Goal: Communication & Community: Answer question/provide support

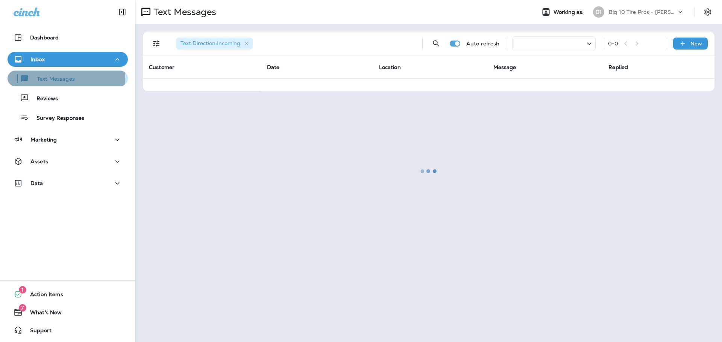
click at [51, 76] on p "Text Messages" at bounding box center [51, 79] width 45 height 7
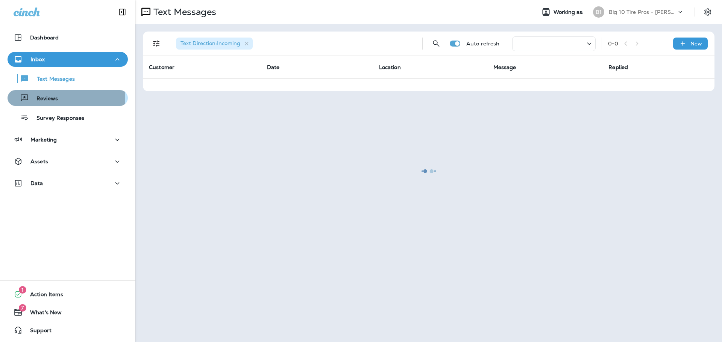
click at [57, 99] on p "Reviews" at bounding box center [43, 98] width 29 height 7
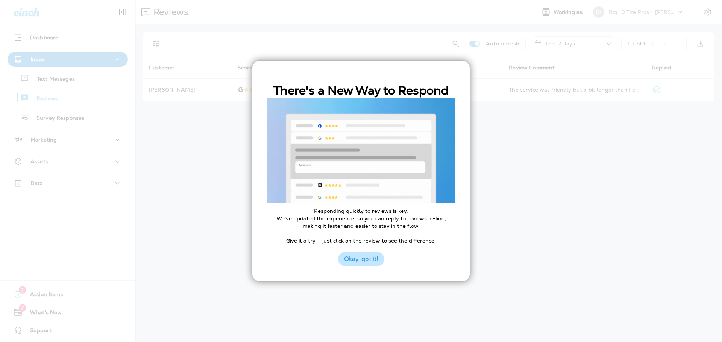
click at [360, 257] on button "Okay, got it!" at bounding box center [361, 259] width 46 height 14
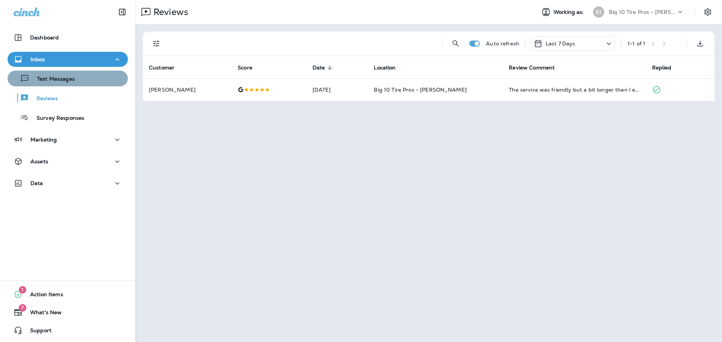
click at [70, 76] on p "Text Messages" at bounding box center [51, 79] width 45 height 7
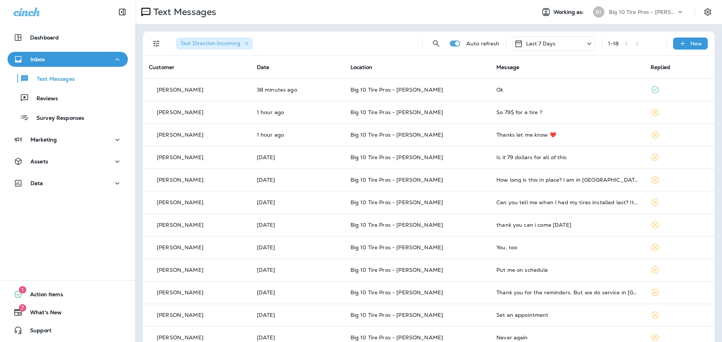
click at [615, 117] on td "So 79$ for a tire ?" at bounding box center [567, 112] width 154 height 23
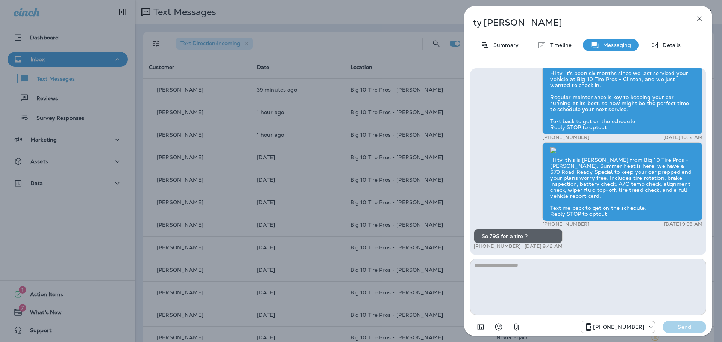
click at [521, 274] on textarea at bounding box center [588, 287] width 236 height 56
type textarea "**********"
click at [700, 329] on button "Send" at bounding box center [684, 327] width 44 height 12
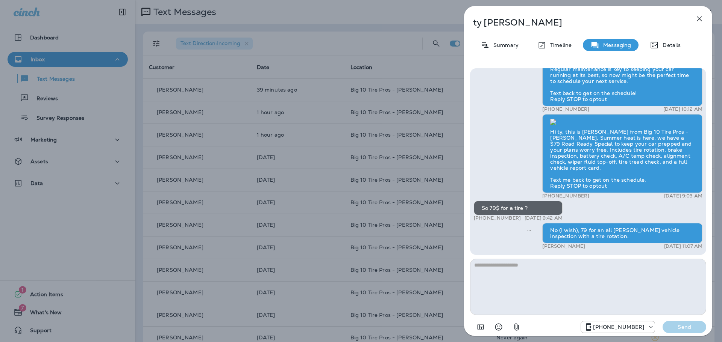
click at [699, 19] on icon "button" at bounding box center [699, 19] width 5 height 5
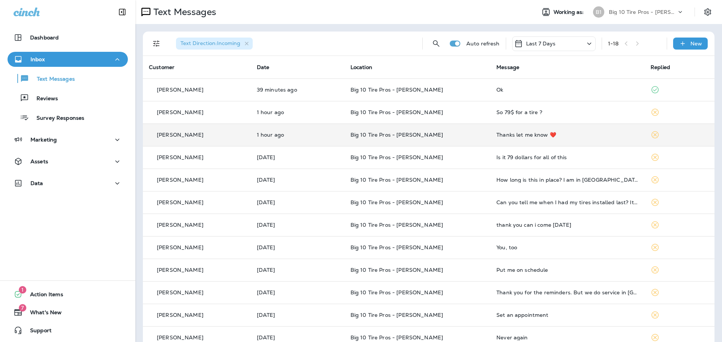
click at [460, 141] on td "Big 10 Tire Pros - [PERSON_NAME]" at bounding box center [417, 135] width 146 height 23
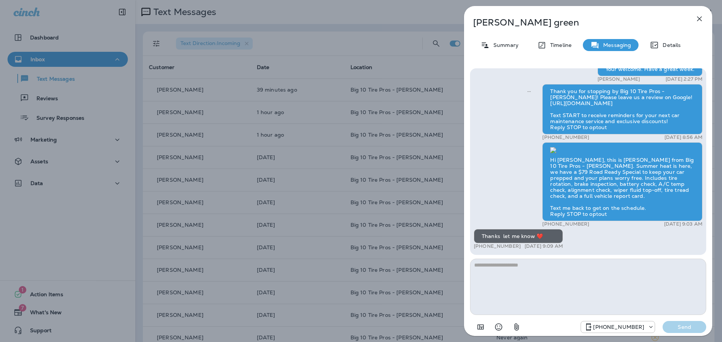
click at [551, 271] on textarea at bounding box center [588, 287] width 236 height 56
type textarea "**"
click at [682, 327] on p "Send" at bounding box center [684, 327] width 32 height 7
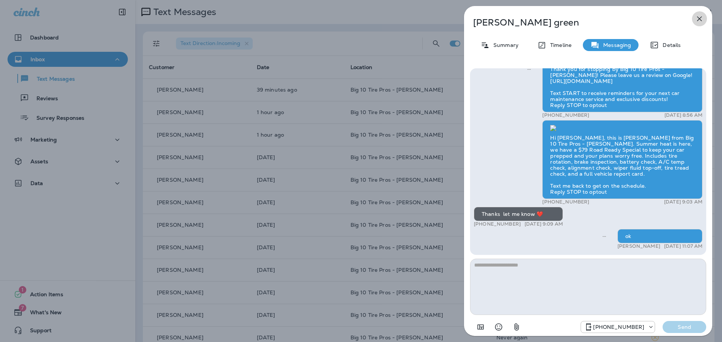
click at [699, 18] on icon "button" at bounding box center [699, 19] width 5 height 5
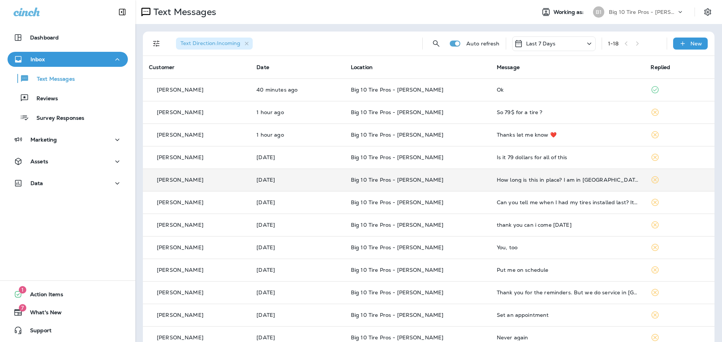
click at [512, 185] on td "How long is this in place? I am in [GEOGRAPHIC_DATA] but plan on coming home in…" at bounding box center [568, 180] width 154 height 23
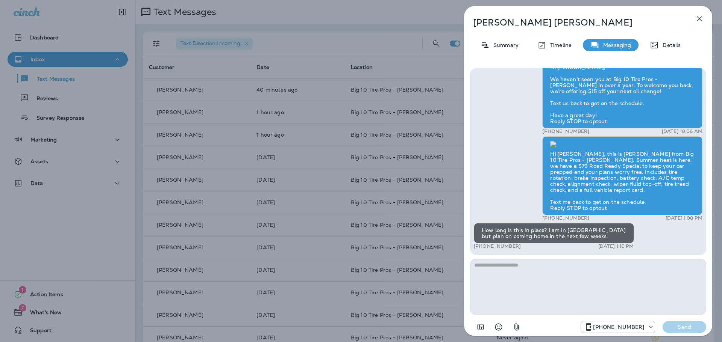
click at [575, 265] on textarea at bounding box center [588, 287] width 236 height 56
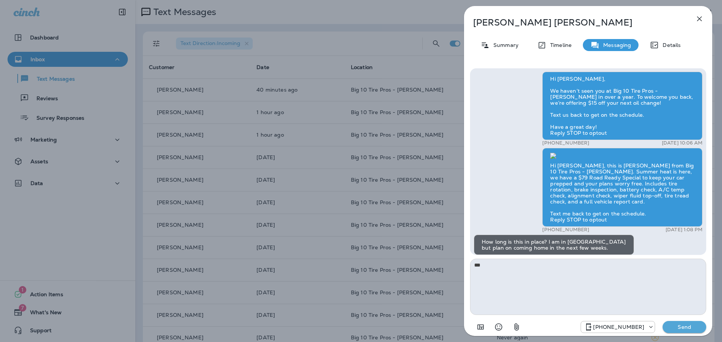
scroll to position [-35, 0]
click at [490, 267] on textarea "**" at bounding box center [588, 287] width 236 height 56
type textarea "*"
type textarea "**********"
click at [697, 324] on p "Send" at bounding box center [684, 327] width 32 height 7
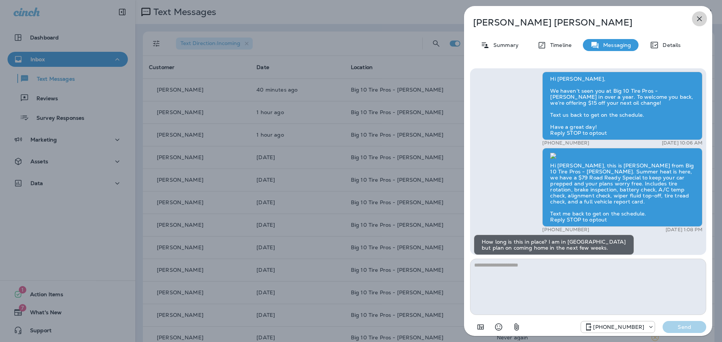
click at [697, 18] on icon "button" at bounding box center [699, 18] width 9 height 9
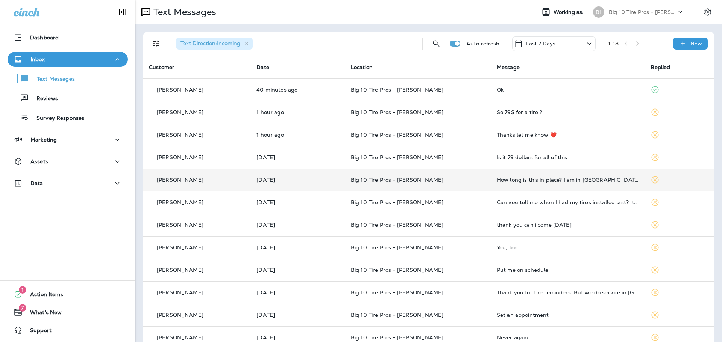
click at [536, 183] on td "How long is this in place? I am in [GEOGRAPHIC_DATA] but plan on coming home in…" at bounding box center [568, 180] width 154 height 23
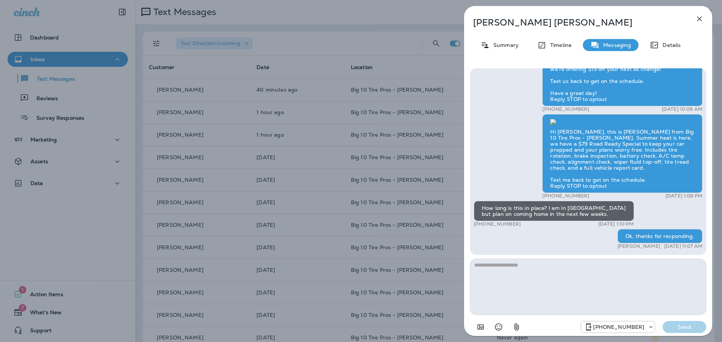
click at [522, 263] on textarea at bounding box center [588, 287] width 236 height 56
drag, startPoint x: 477, startPoint y: 266, endPoint x: 390, endPoint y: 271, distance: 87.8
click at [413, 270] on div "**********" at bounding box center [361, 171] width 722 height 342
click at [500, 262] on textarea "**********" at bounding box center [588, 287] width 236 height 56
drag, startPoint x: 553, startPoint y: 266, endPoint x: 498, endPoint y: 262, distance: 55.0
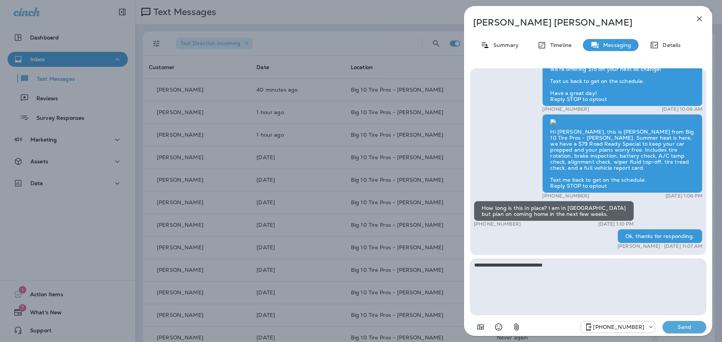
click at [498, 262] on textarea "**********" at bounding box center [588, 287] width 236 height 56
click at [542, 264] on textarea "**********" at bounding box center [588, 287] width 236 height 56
type textarea "**********"
click at [697, 324] on button "Send" at bounding box center [684, 327] width 44 height 12
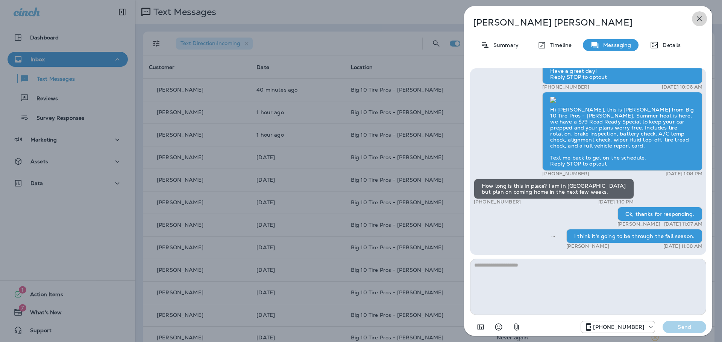
click at [698, 19] on icon "button" at bounding box center [699, 18] width 9 height 9
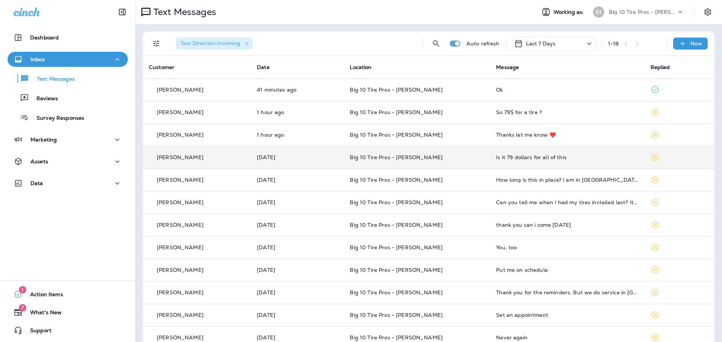
click at [579, 159] on div "Is it 79 dollars for all of this" at bounding box center [567, 158] width 142 height 6
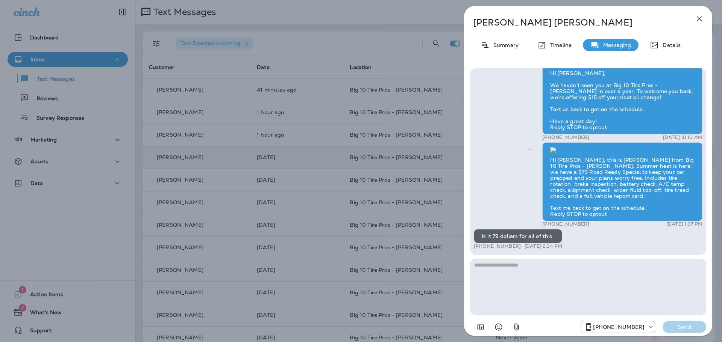
click at [558, 270] on textarea at bounding box center [588, 287] width 236 height 56
type textarea "*******"
click at [685, 323] on button "Send" at bounding box center [684, 327] width 44 height 12
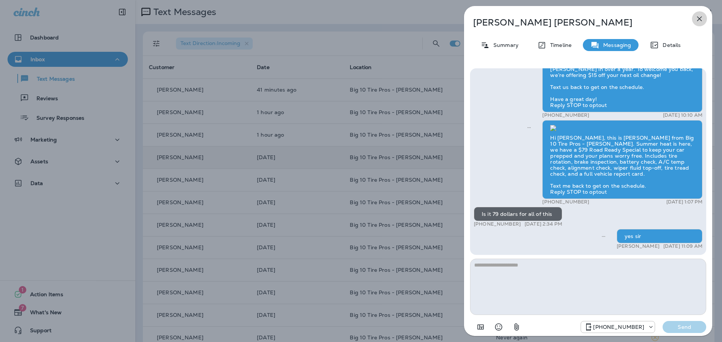
click at [699, 14] on button "button" at bounding box center [699, 18] width 15 height 15
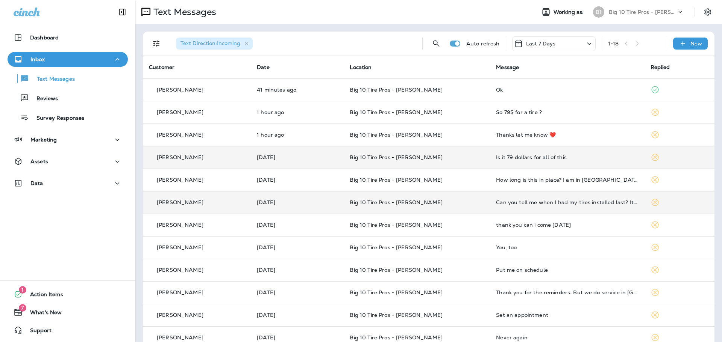
click at [583, 206] on td "Can you tell me when I had my tires installed last? It would be on the f250" at bounding box center [567, 202] width 154 height 23
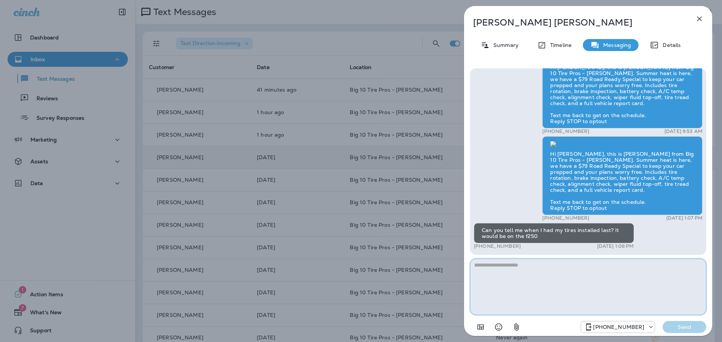
click at [520, 266] on textarea at bounding box center [588, 287] width 236 height 56
type textarea "**********"
click at [686, 324] on p "Send" at bounding box center [684, 327] width 32 height 7
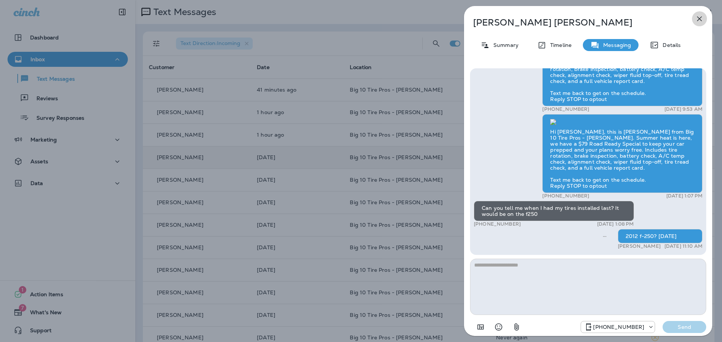
click at [701, 19] on icon "button" at bounding box center [699, 18] width 9 height 9
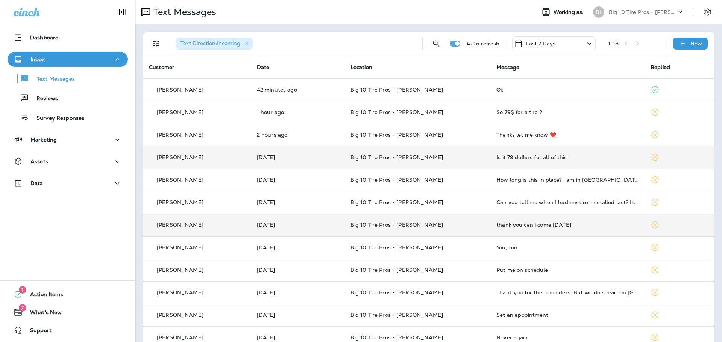
click at [532, 226] on div "thank you can i come [DATE]" at bounding box center [567, 225] width 142 height 6
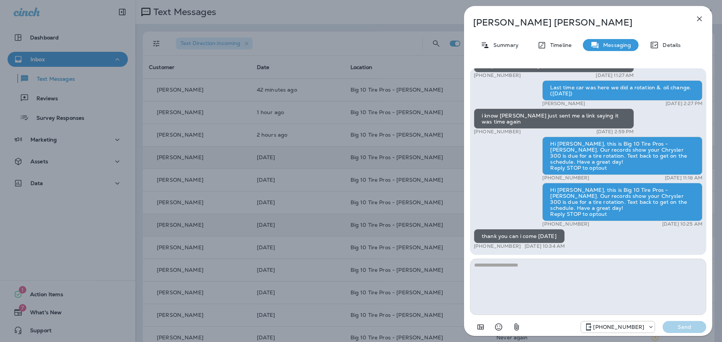
click at [541, 261] on textarea at bounding box center [588, 287] width 236 height 56
drag, startPoint x: 495, startPoint y: 272, endPoint x: 357, endPoint y: 273, distance: 138.0
click at [405, 271] on div "[PERSON_NAME] Summary Timeline Messaging Details Hello [PERSON_NAME], this is B…" at bounding box center [361, 171] width 722 height 342
type textarea "**********"
click at [690, 328] on p "Send" at bounding box center [684, 327] width 32 height 7
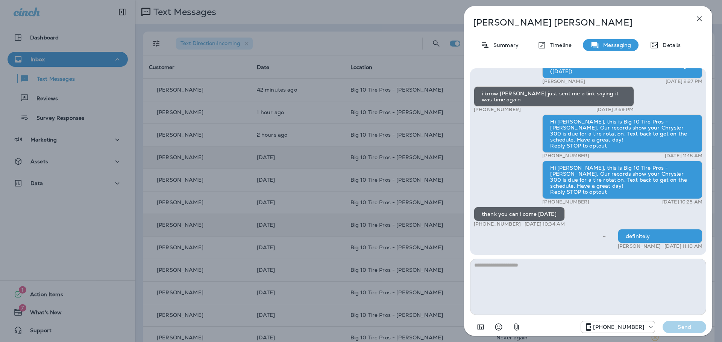
click at [696, 15] on icon "button" at bounding box center [699, 18] width 9 height 9
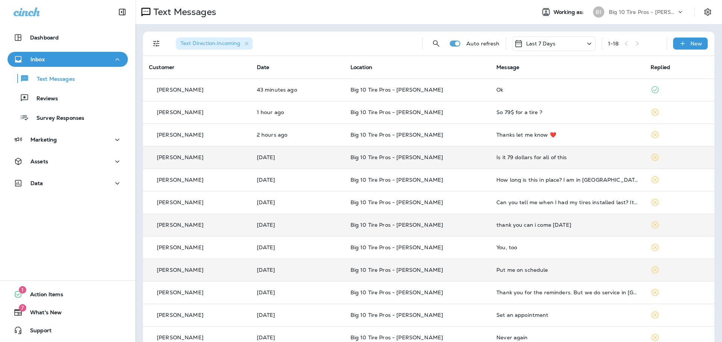
click at [546, 274] on td "Put me on schedule" at bounding box center [567, 270] width 154 height 23
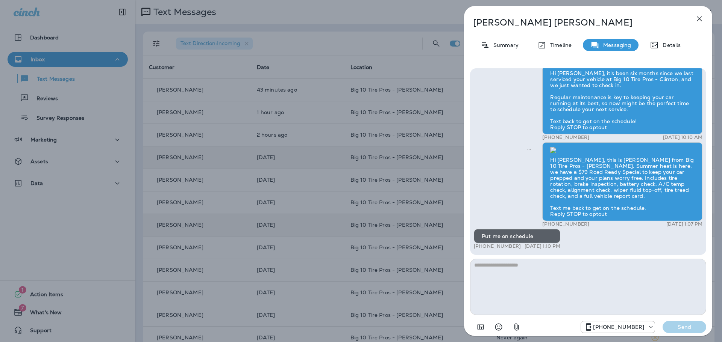
click at [521, 274] on textarea at bounding box center [588, 287] width 236 height 56
type textarea "*"
type textarea "**********"
click at [688, 328] on p "Send" at bounding box center [684, 327] width 32 height 7
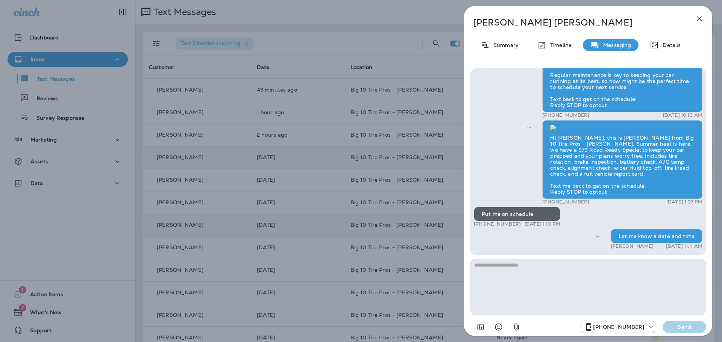
click at [699, 20] on icon "button" at bounding box center [699, 18] width 9 height 9
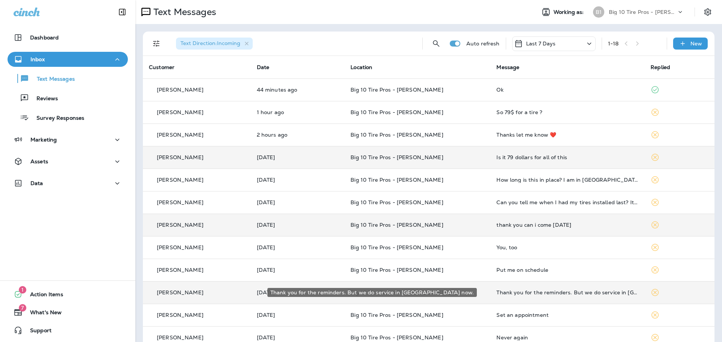
click at [556, 295] on div "Thank you for the reminders. But we do service in [GEOGRAPHIC_DATA] now." at bounding box center [567, 293] width 142 height 6
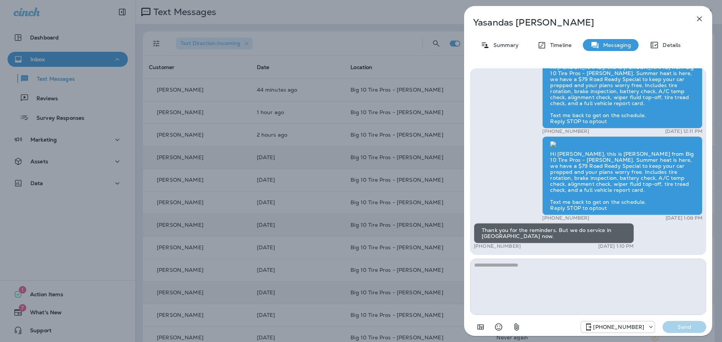
click at [581, 277] on textarea at bounding box center [588, 287] width 236 height 56
type textarea "**********"
click at [685, 325] on p "Send" at bounding box center [684, 327] width 32 height 7
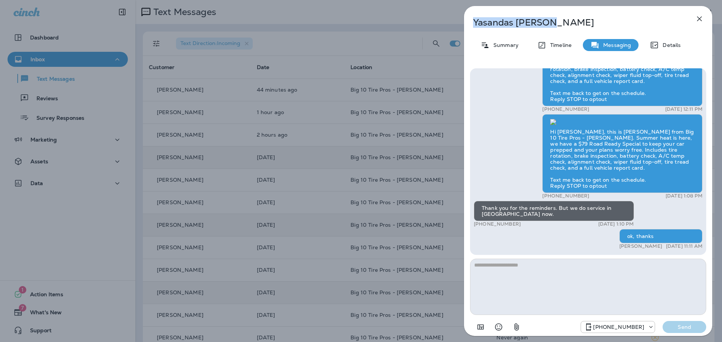
drag, startPoint x: 549, startPoint y: 21, endPoint x: 474, endPoint y: 24, distance: 75.2
click at [474, 24] on p "[PERSON_NAME]" at bounding box center [575, 22] width 205 height 11
copy p "[PERSON_NAME]"
click at [517, 43] on p "Summary" at bounding box center [503, 45] width 29 height 6
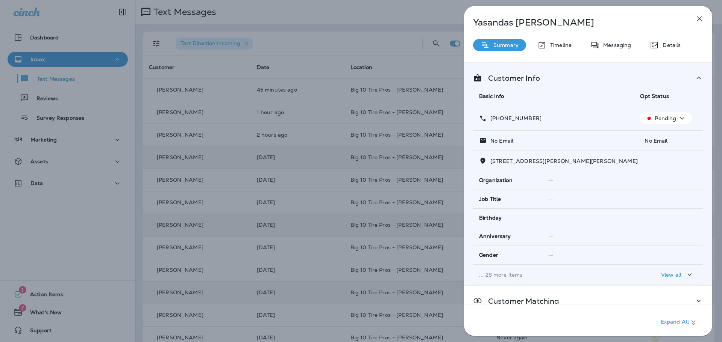
click at [680, 117] on icon "button" at bounding box center [681, 118] width 9 height 9
click at [674, 136] on button "Opt out" at bounding box center [664, 136] width 54 height 18
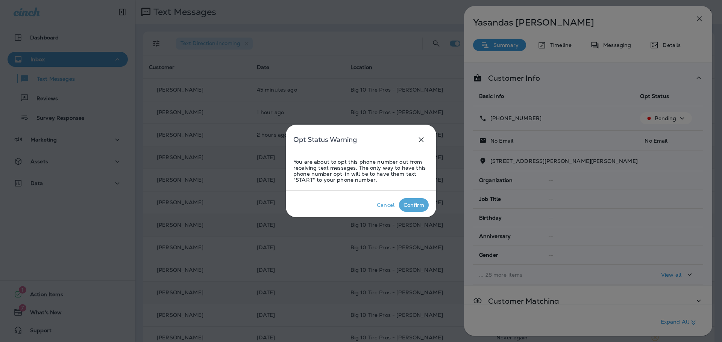
click at [419, 208] on div "Confirm" at bounding box center [413, 205] width 21 height 6
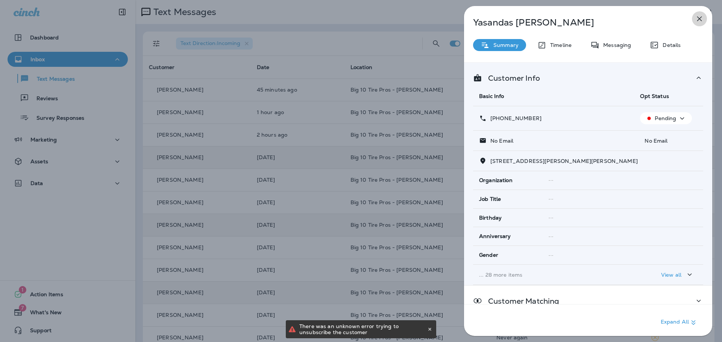
click at [701, 19] on icon "button" at bounding box center [699, 18] width 9 height 9
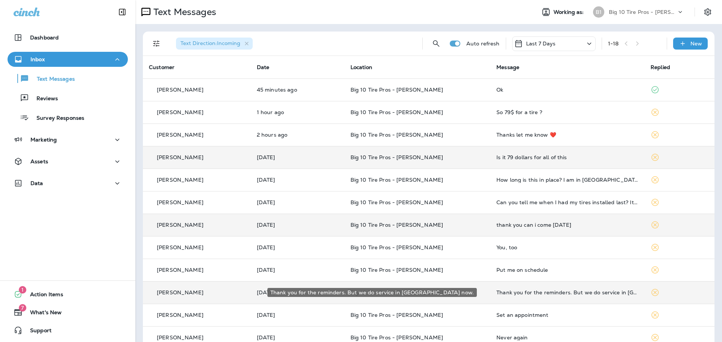
click at [588, 291] on div "Thank you for the reminders. But we do service in [GEOGRAPHIC_DATA] now." at bounding box center [567, 293] width 142 height 6
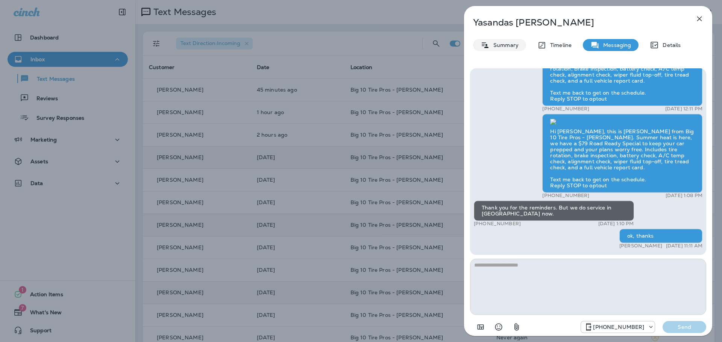
click at [504, 45] on p "Summary" at bounding box center [503, 45] width 29 height 6
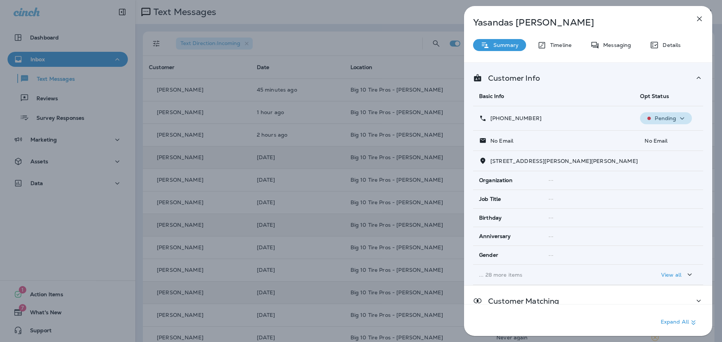
click at [672, 117] on p "Pending" at bounding box center [665, 118] width 21 height 6
click at [662, 135] on p "Opt out" at bounding box center [661, 136] width 20 height 6
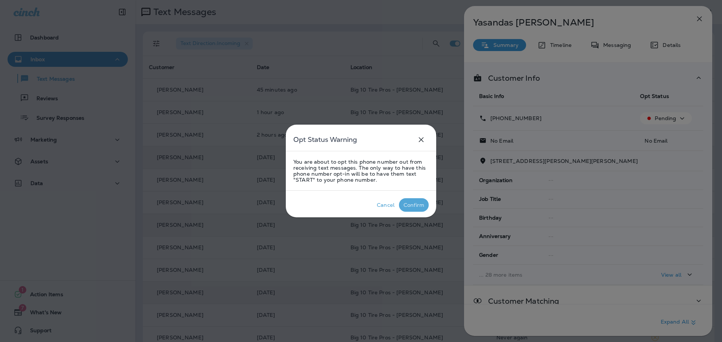
click at [412, 206] on div "Confirm" at bounding box center [413, 205] width 21 height 6
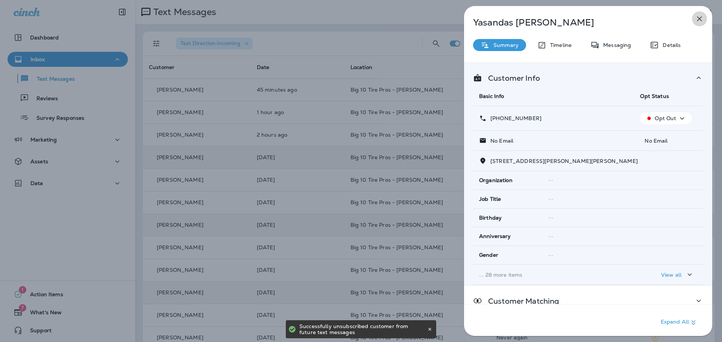
click at [701, 20] on icon "button" at bounding box center [699, 18] width 9 height 9
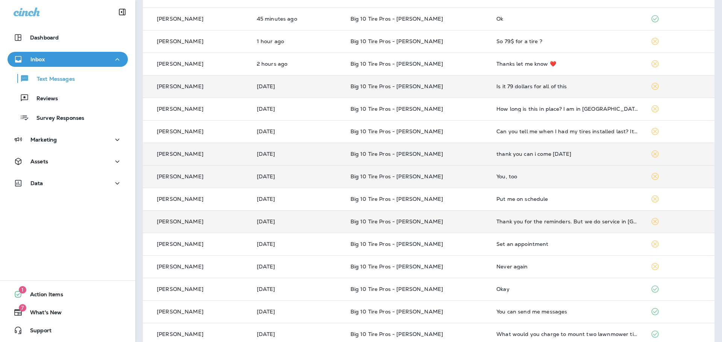
scroll to position [75, 0]
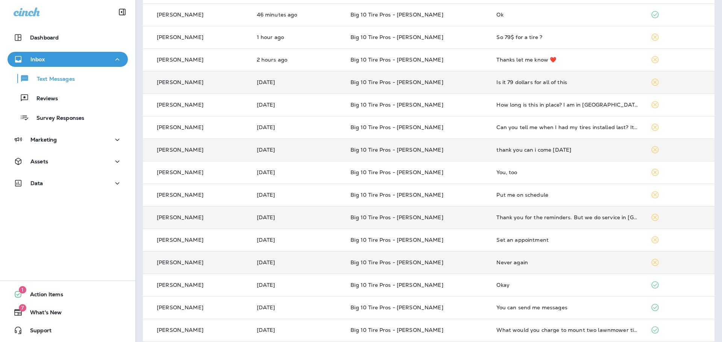
click at [578, 265] on div "Never again" at bounding box center [567, 263] width 142 height 6
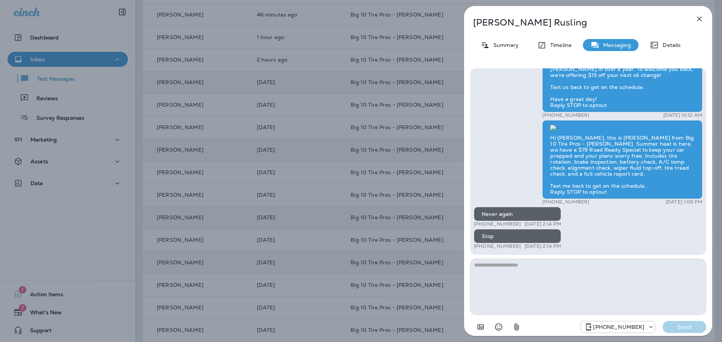
click at [701, 20] on icon "button" at bounding box center [699, 19] width 5 height 5
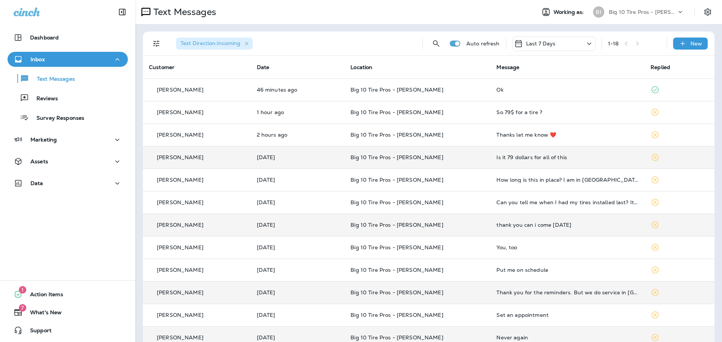
click at [571, 156] on div "Is it 79 dollars for all of this" at bounding box center [567, 158] width 142 height 6
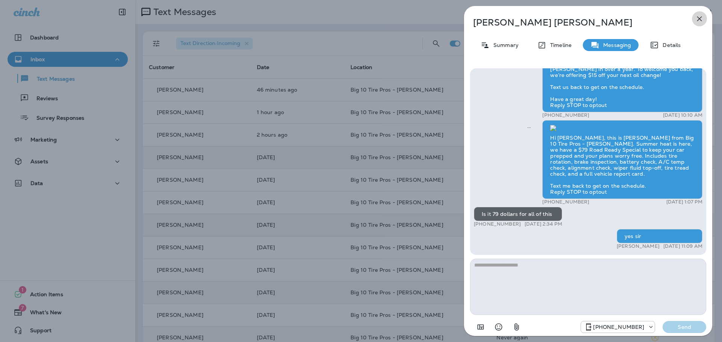
click at [701, 21] on icon "button" at bounding box center [699, 19] width 5 height 5
